Goal: Transaction & Acquisition: Book appointment/travel/reservation

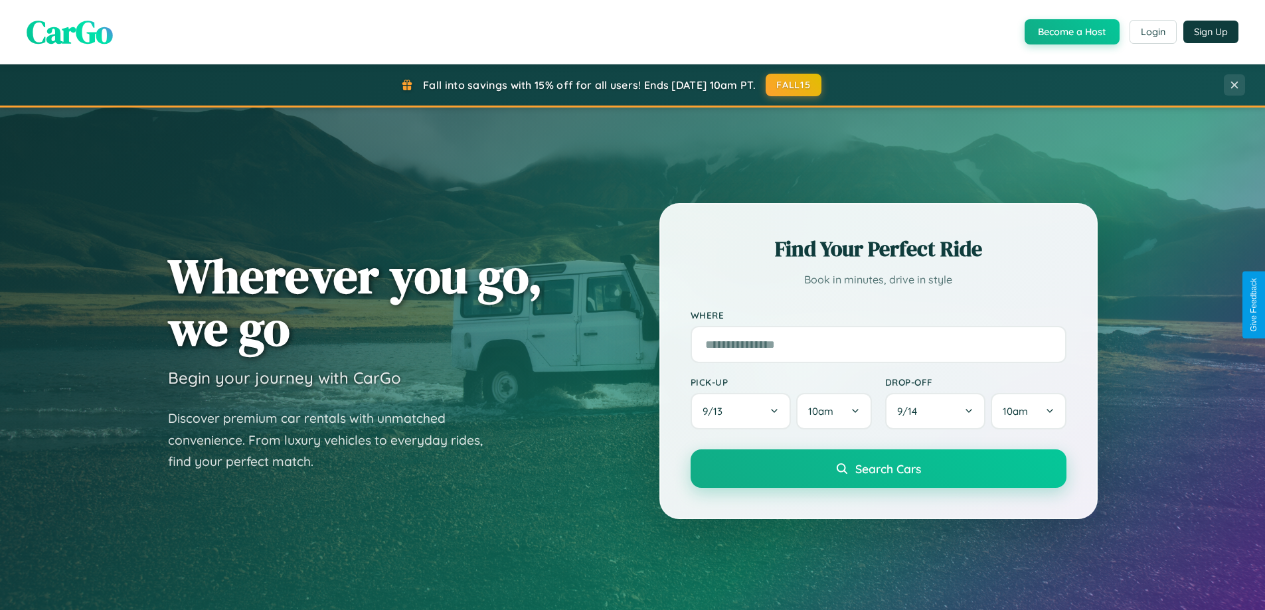
scroll to position [2133, 0]
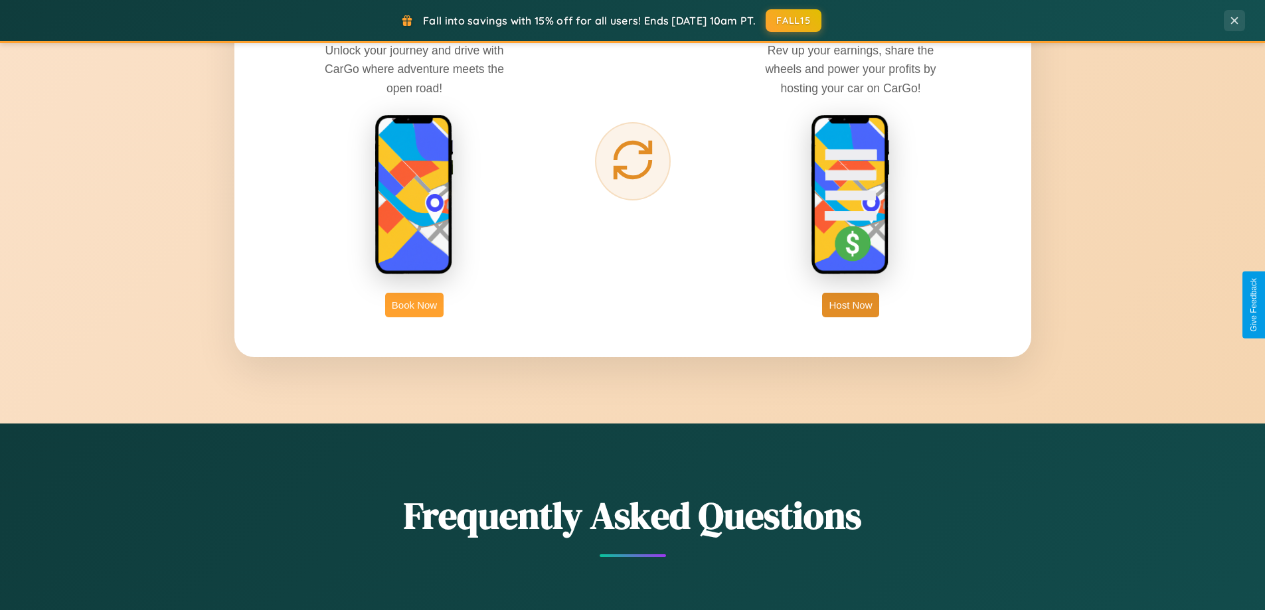
click at [414, 305] on button "Book Now" at bounding box center [414, 305] width 58 height 25
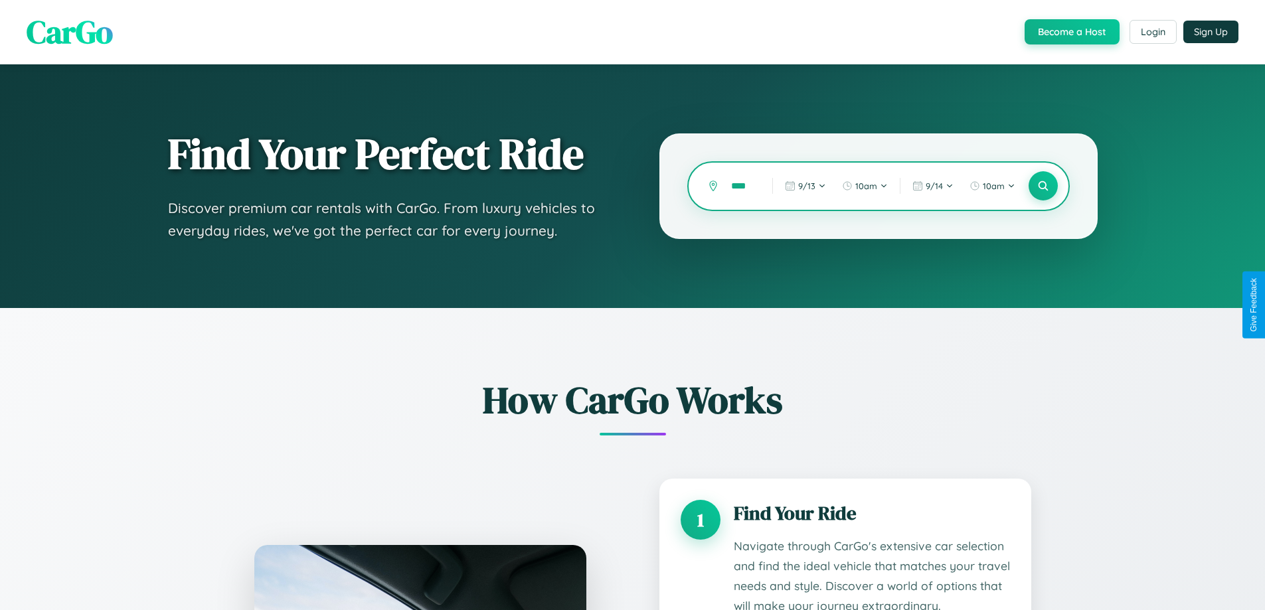
scroll to position [1105, 0]
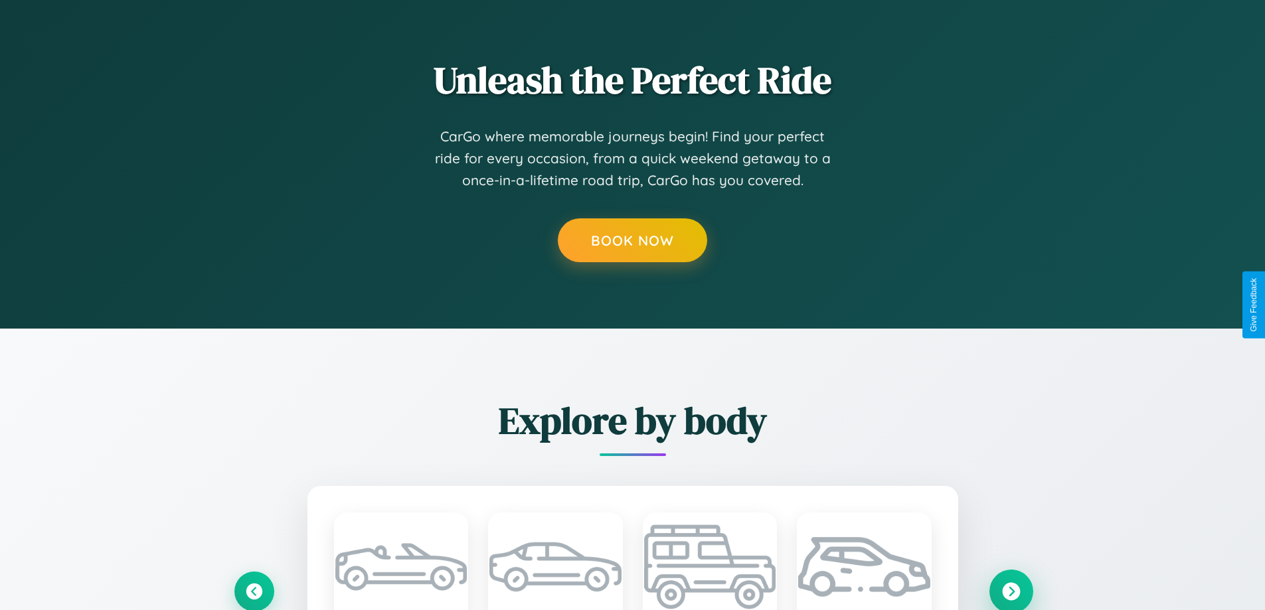
click at [1010, 591] on icon at bounding box center [1011, 591] width 18 height 18
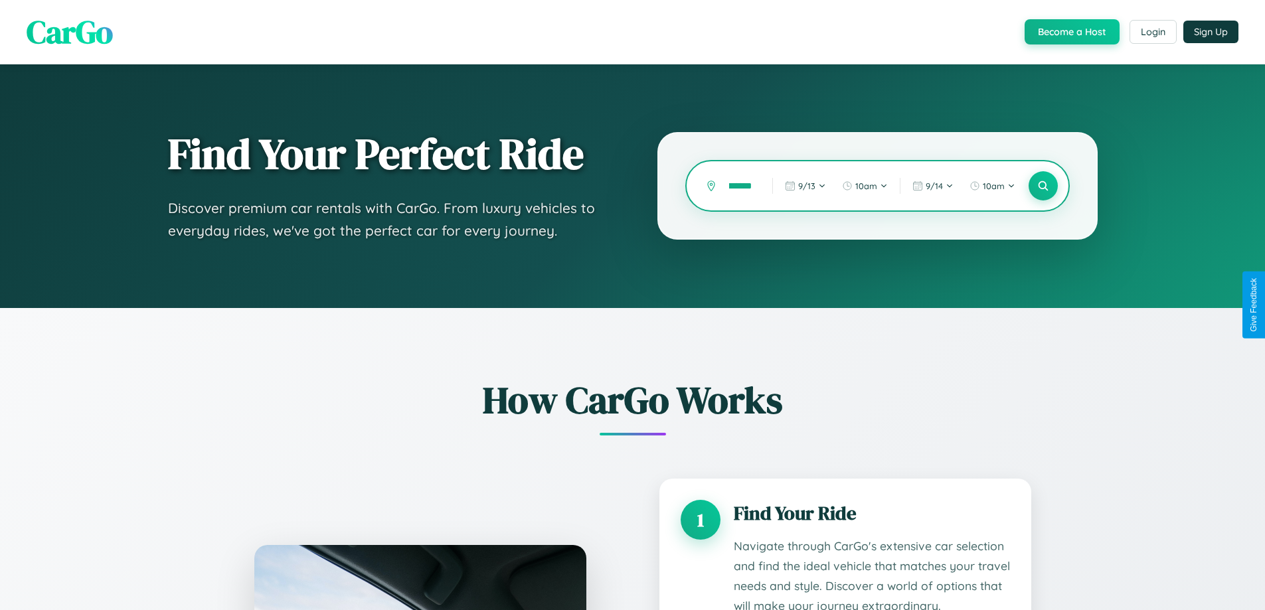
scroll to position [1107, 0]
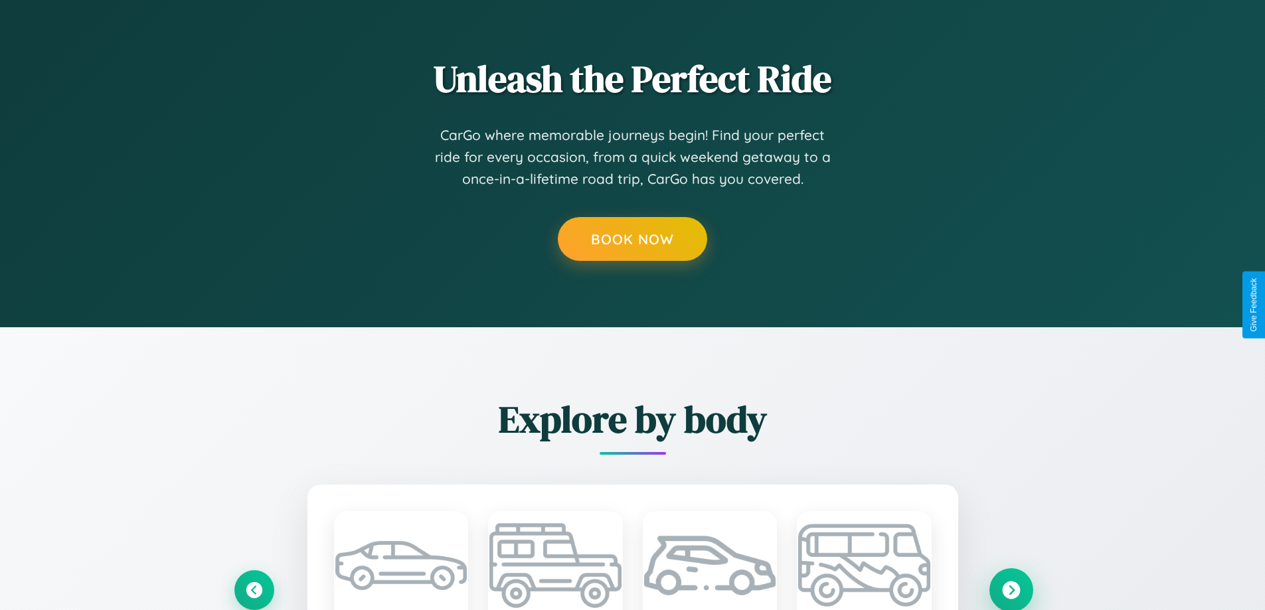
type input "*******"
click at [1010, 589] on icon at bounding box center [1011, 590] width 18 height 18
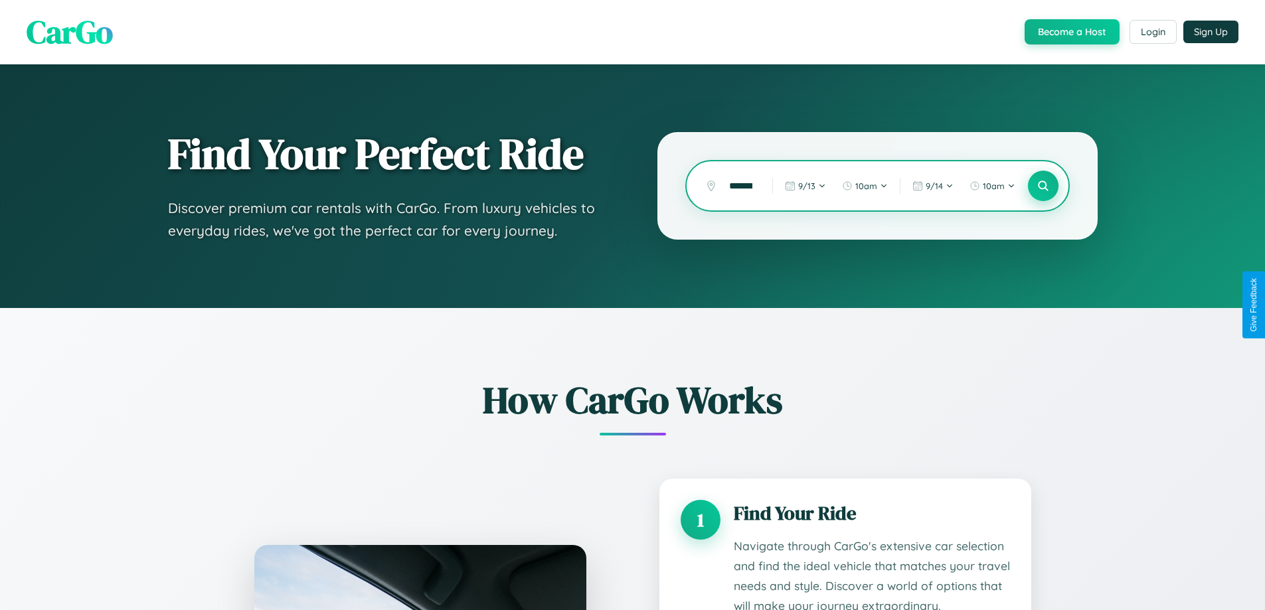
click at [1042, 186] on icon at bounding box center [1042, 186] width 13 height 13
